Goal: Check status: Check status

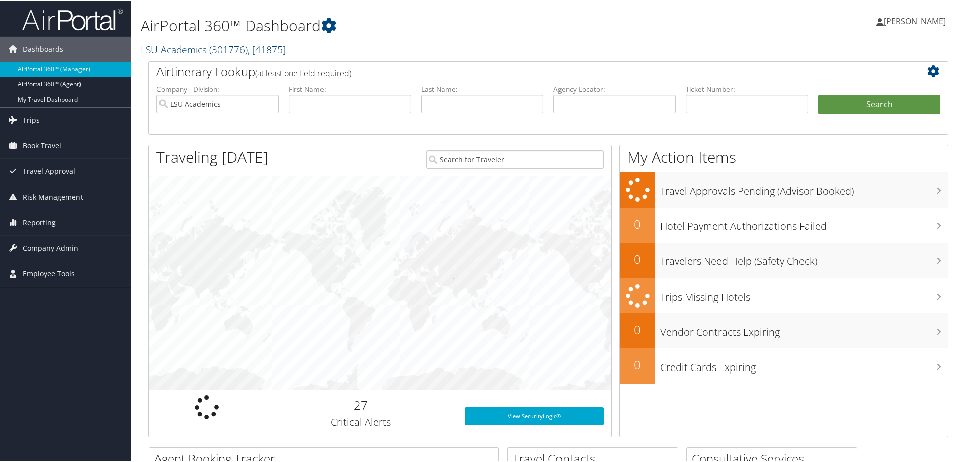
click at [183, 48] on link "LSU Academics ( 301776 ) , [ 41875 ]" at bounding box center [213, 49] width 145 height 14
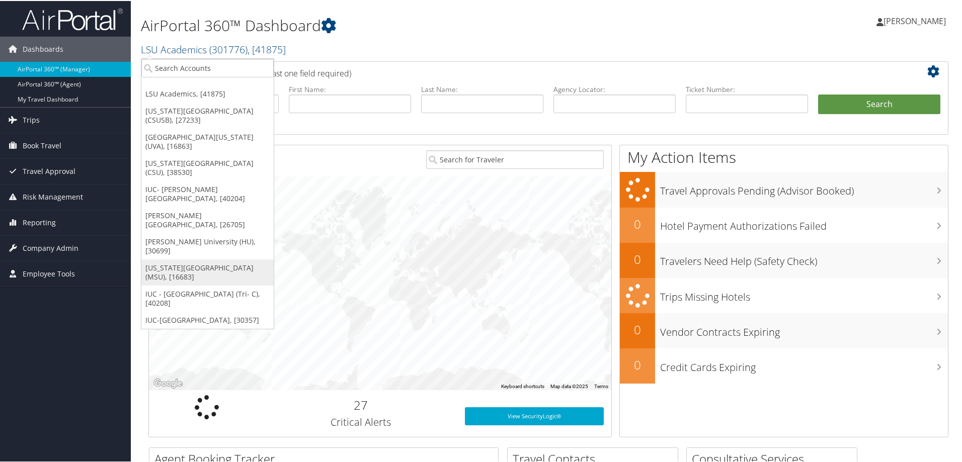
click at [198, 259] on link "[US_STATE][GEOGRAPHIC_DATA] (MSU), [16683]" at bounding box center [207, 272] width 132 height 26
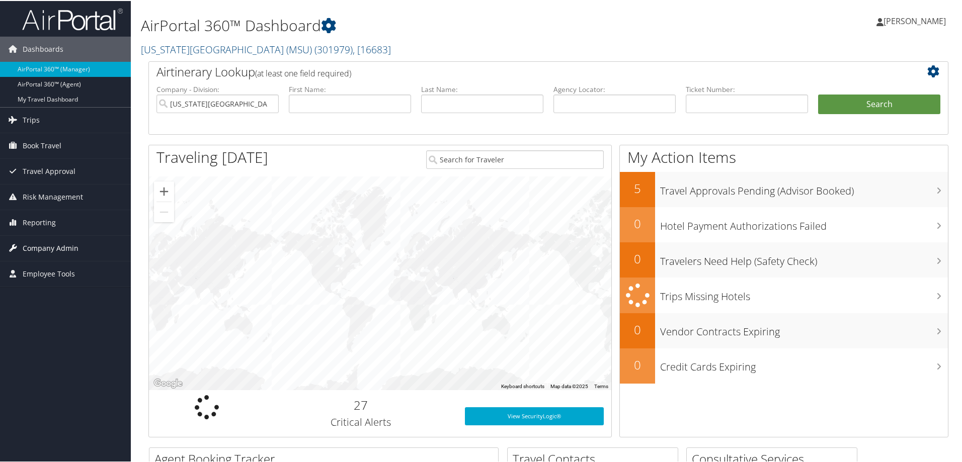
click at [39, 244] on span "Company Admin" at bounding box center [51, 247] width 56 height 25
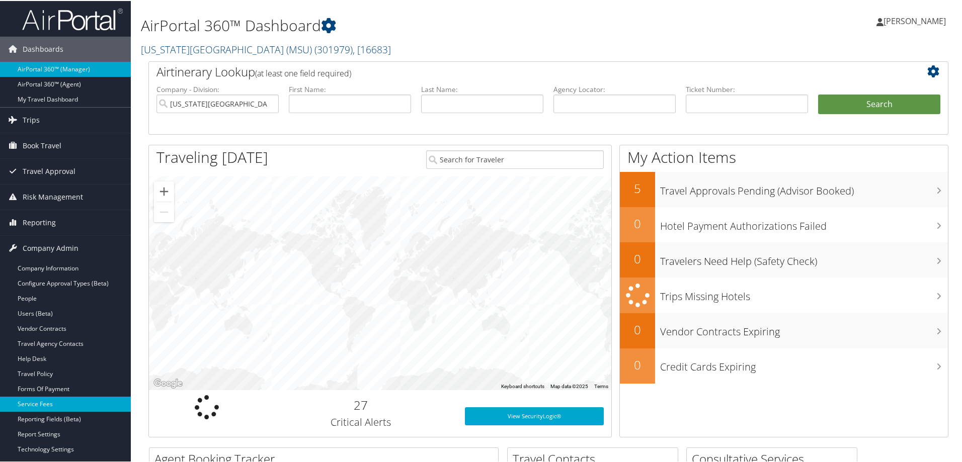
click at [31, 400] on link "Service Fees" at bounding box center [65, 403] width 131 height 15
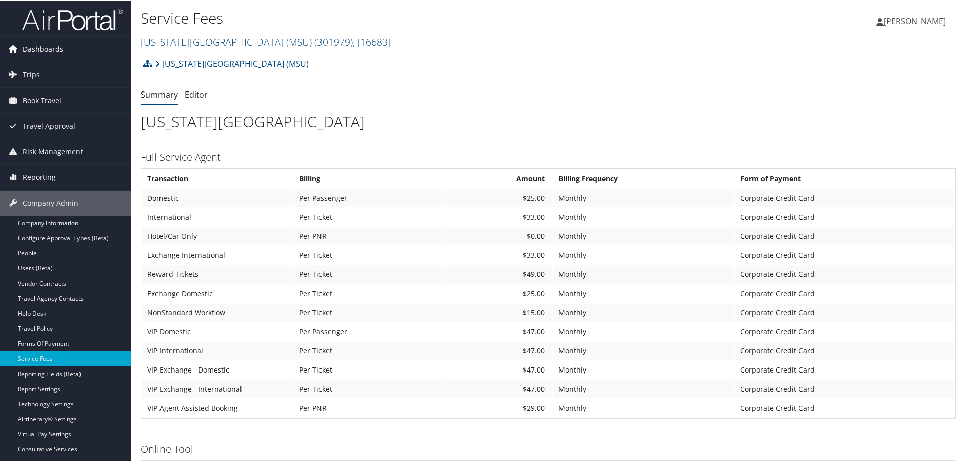
click at [41, 47] on span "Dashboards" at bounding box center [43, 48] width 41 height 25
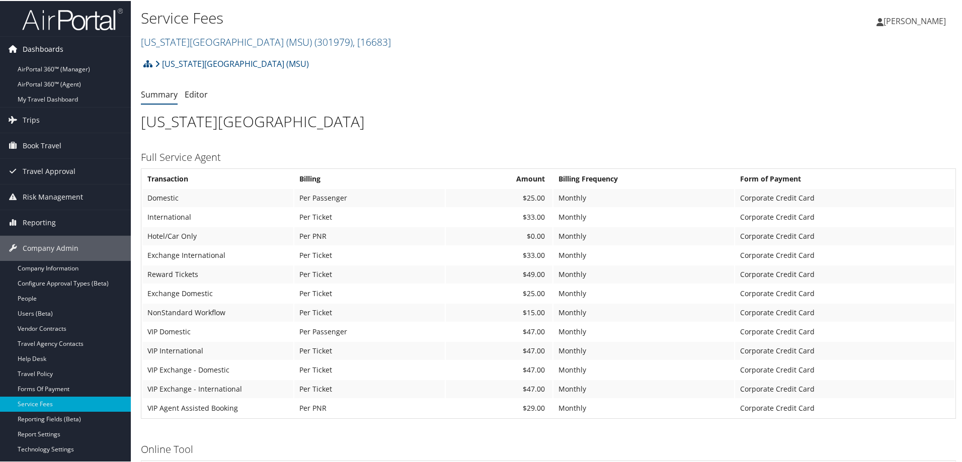
click at [46, 49] on span "Dashboards" at bounding box center [43, 48] width 41 height 25
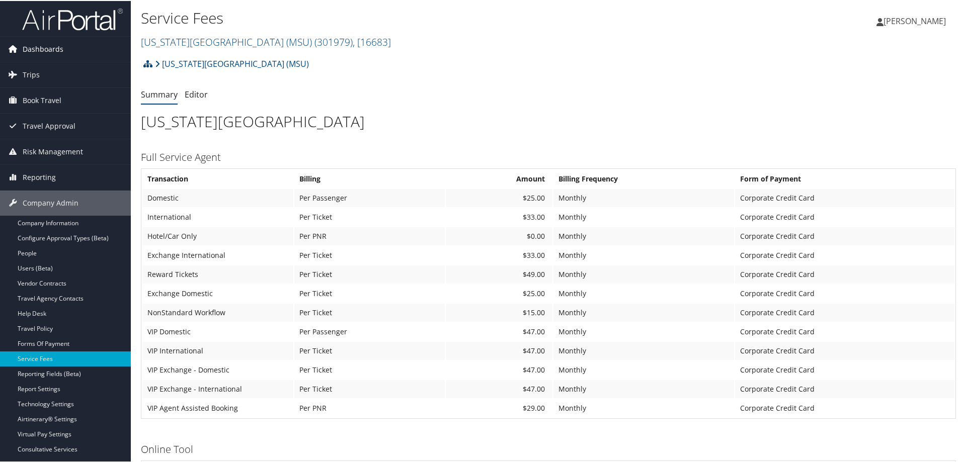
click at [46, 49] on span "Dashboards" at bounding box center [43, 48] width 41 height 25
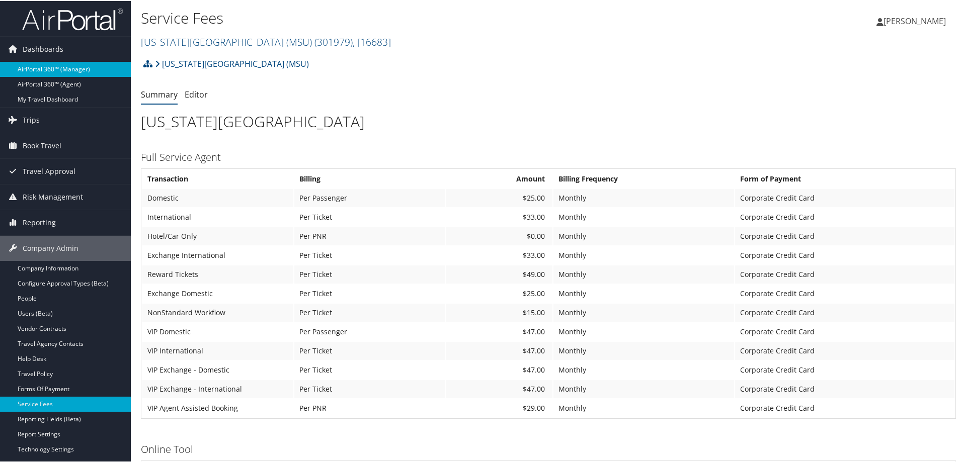
click at [34, 69] on link "AirPortal 360™ (Manager)" at bounding box center [65, 68] width 131 height 15
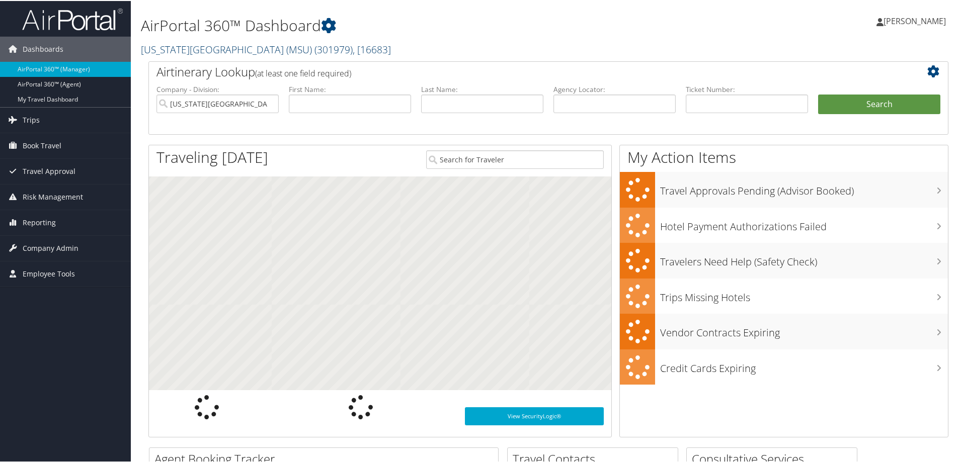
click at [195, 47] on link "[US_STATE][GEOGRAPHIC_DATA] (MSU) ( 301979 ) , [ 16683 ]" at bounding box center [266, 49] width 250 height 14
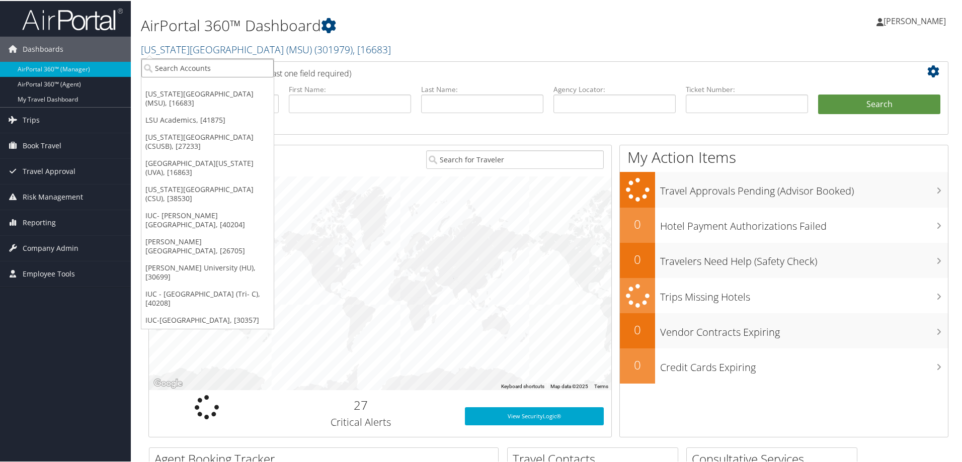
click at [159, 67] on input "search" at bounding box center [207, 67] width 132 height 19
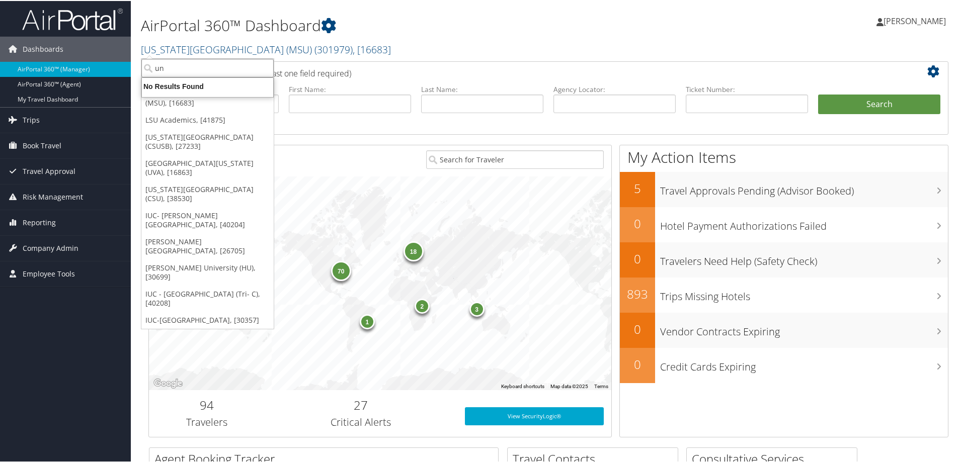
type input "n"
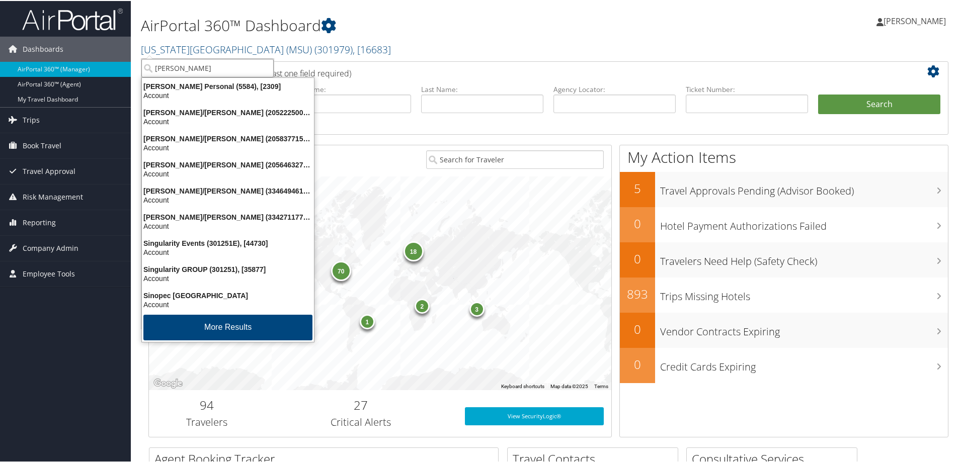
type input "[PERSON_NAME]"
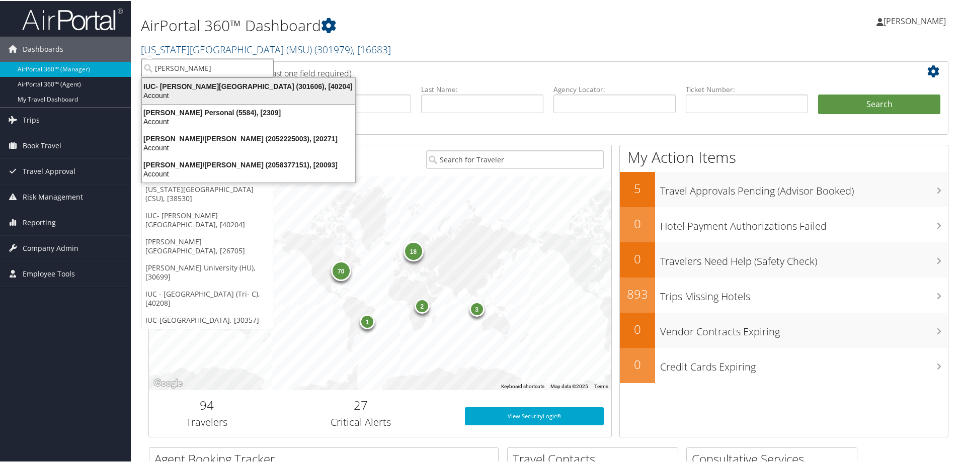
click at [199, 91] on div "Account" at bounding box center [248, 94] width 225 height 9
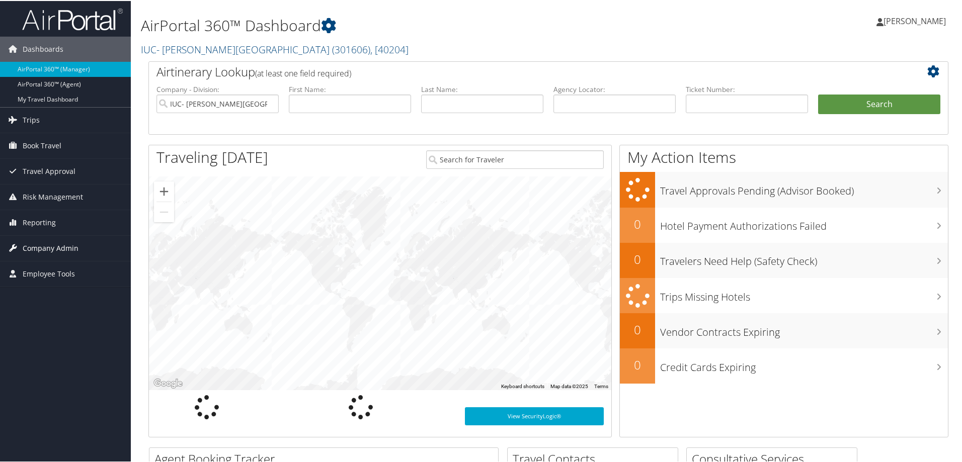
click at [47, 245] on span "Company Admin" at bounding box center [51, 247] width 56 height 25
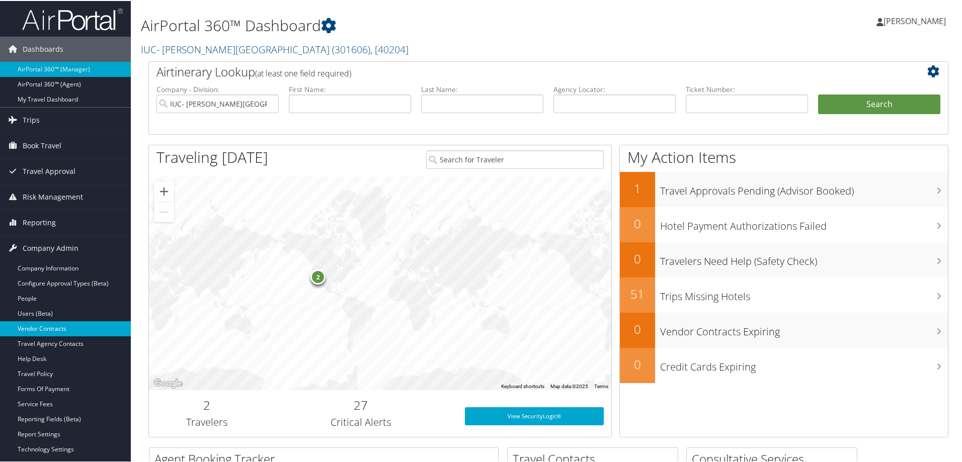
click at [22, 326] on link "Vendor Contracts" at bounding box center [65, 327] width 131 height 15
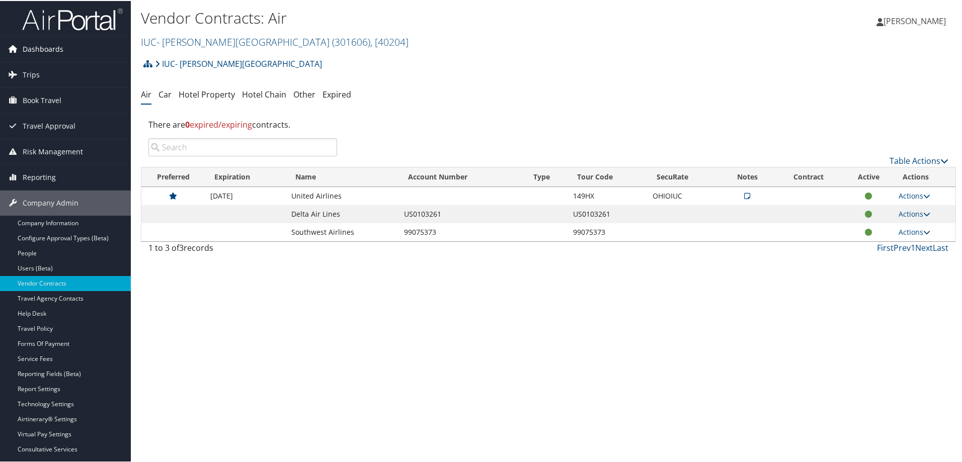
click at [55, 48] on span "Dashboards" at bounding box center [43, 48] width 41 height 25
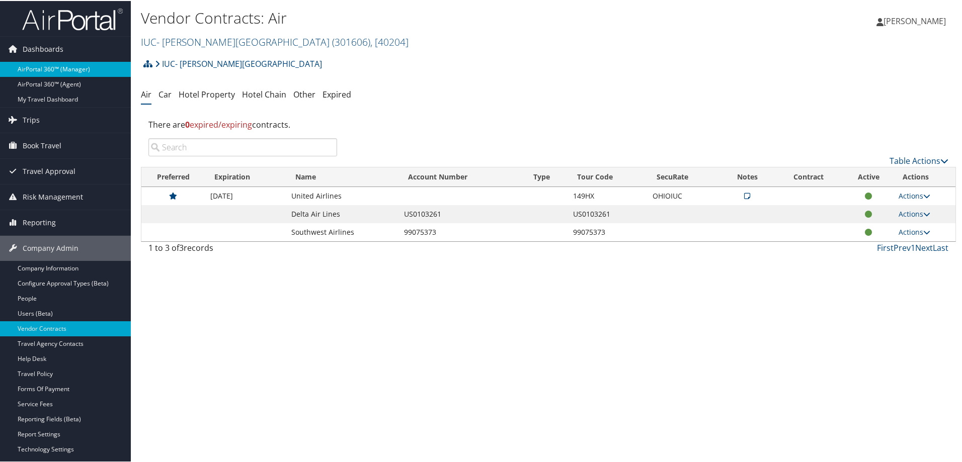
click at [43, 66] on link "AirPortal 360™ (Manager)" at bounding box center [65, 68] width 131 height 15
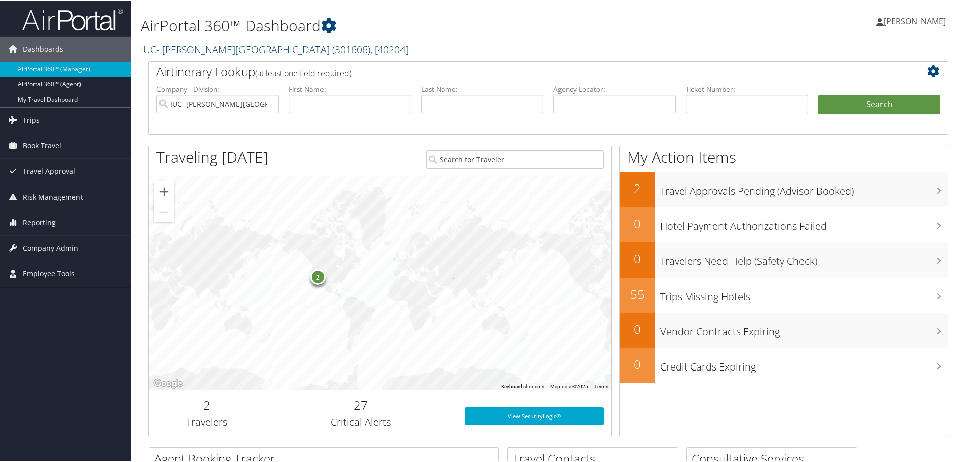
click at [186, 47] on link "IUC- [PERSON_NAME][GEOGRAPHIC_DATA] ( 301606 ) , [ 40204 ]" at bounding box center [275, 49] width 268 height 14
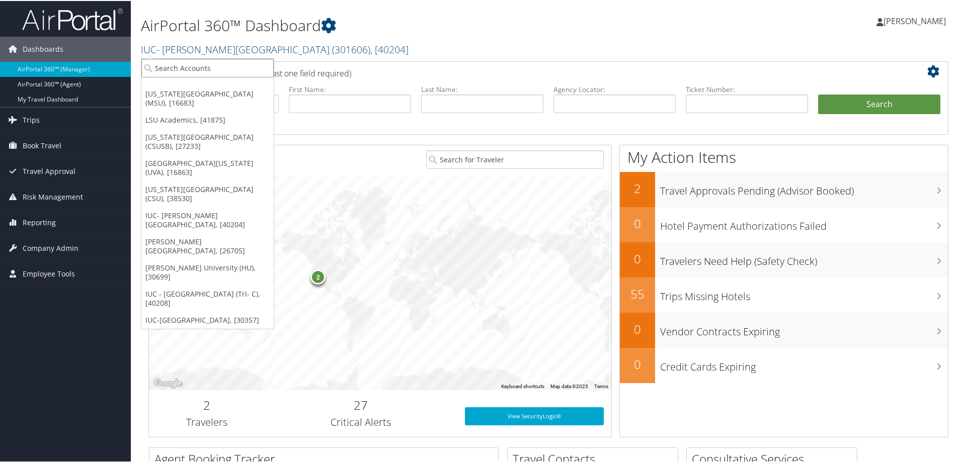
click at [157, 68] on input "search" at bounding box center [207, 67] width 132 height 19
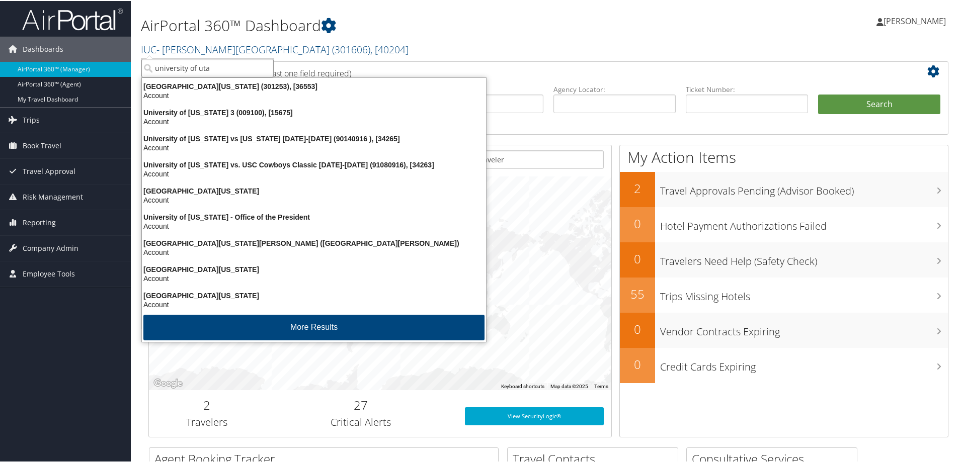
type input "university of utah"
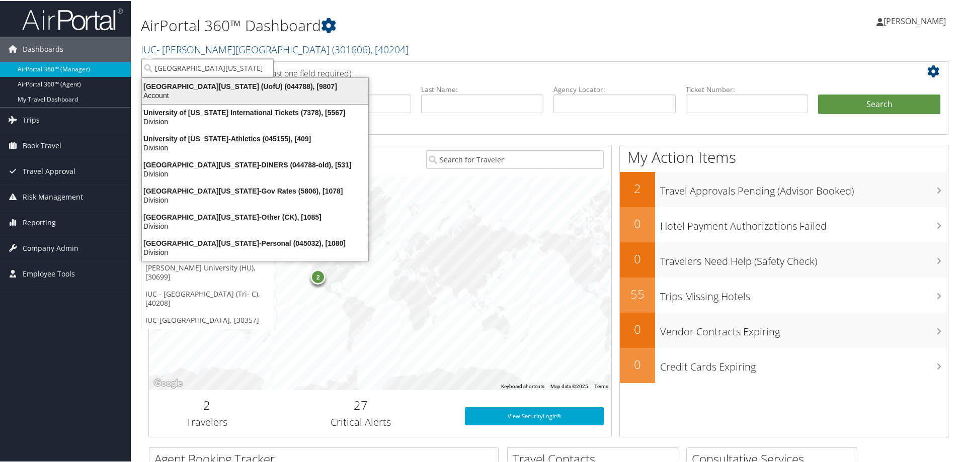
click at [177, 88] on div "University Of Utah (UofU) (044788), [9807]" at bounding box center [255, 85] width 238 height 9
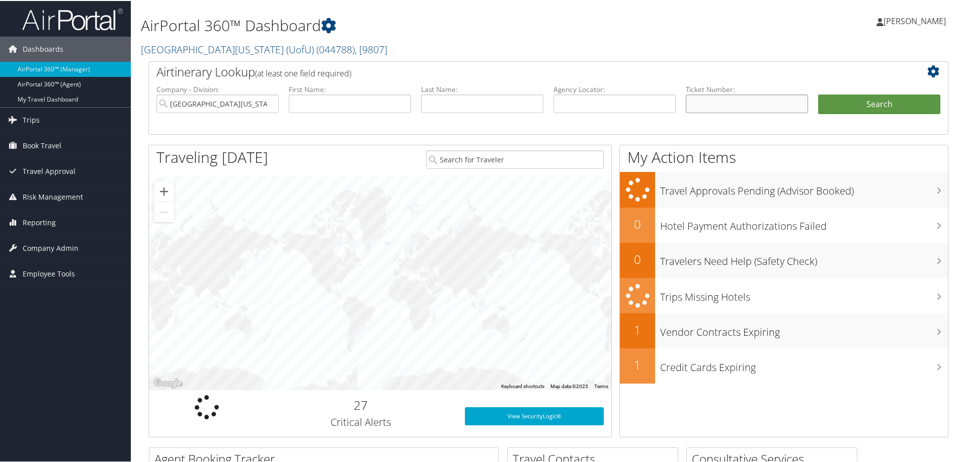
click at [694, 104] on input "text" at bounding box center [747, 103] width 122 height 19
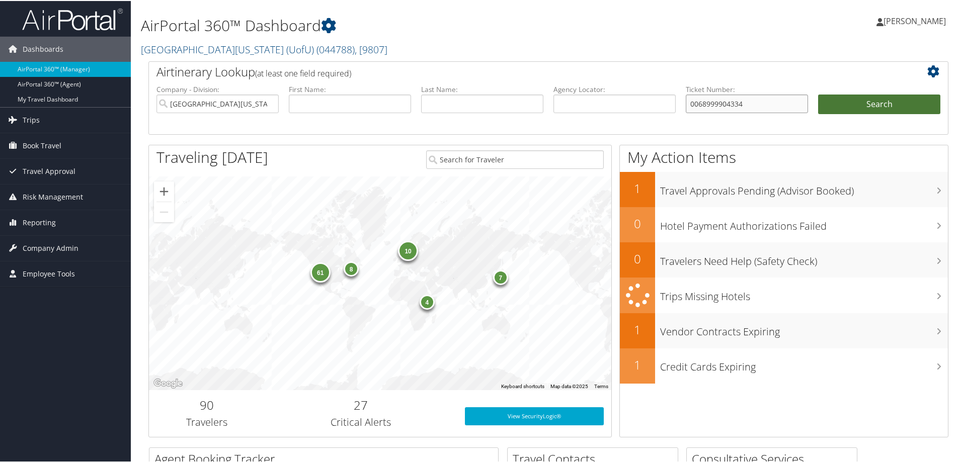
type input "0068999904334"
click at [861, 101] on button "Search" at bounding box center [879, 104] width 122 height 20
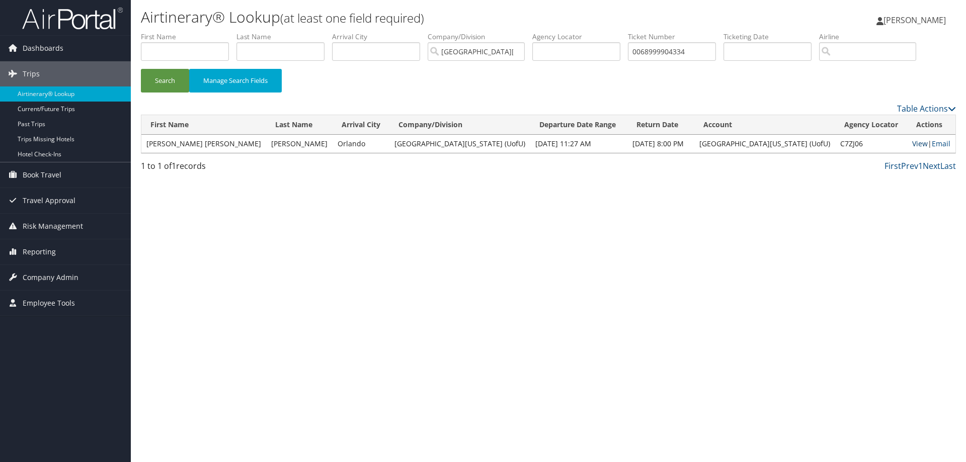
click at [912, 144] on link "View" at bounding box center [920, 144] width 16 height 10
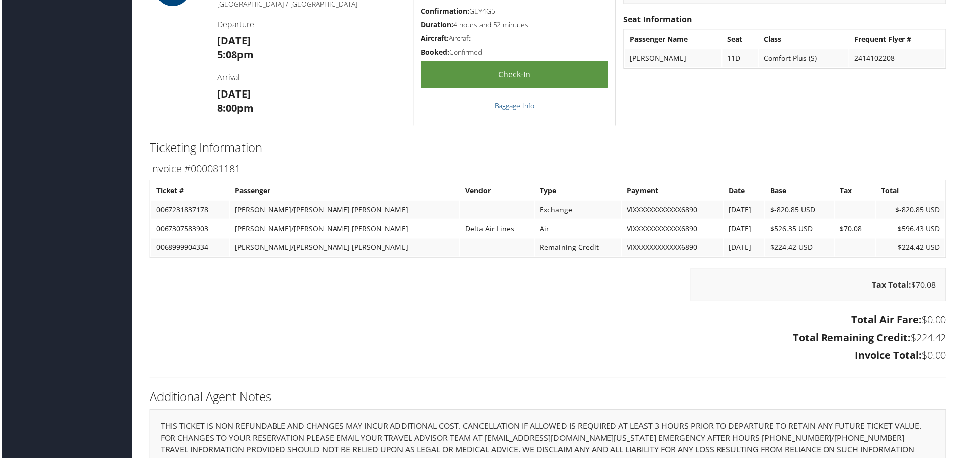
scroll to position [930, 0]
